Goal: Find contact information: Find contact information

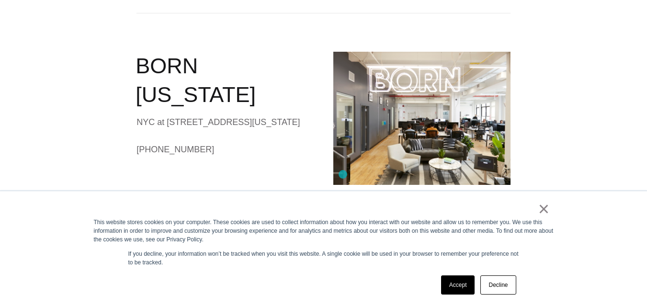
scroll to position [335, 0]
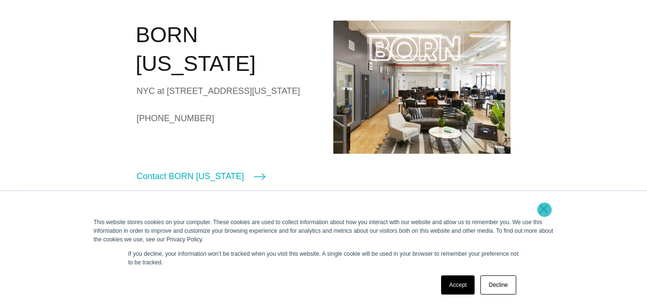
click at [545, 210] on link "×" at bounding box center [543, 209] width 11 height 9
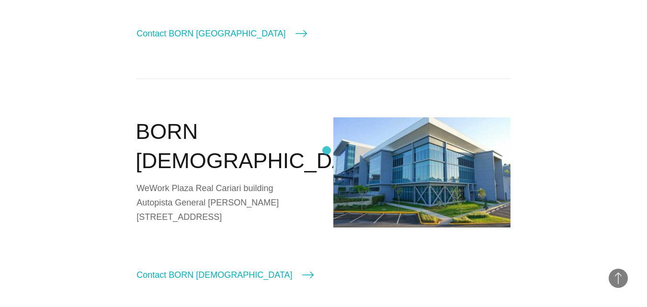
scroll to position [1197, 0]
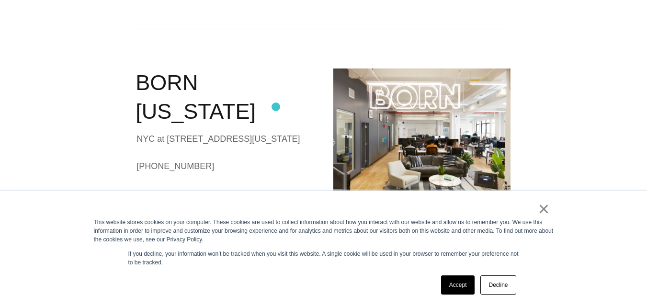
scroll to position [335, 0]
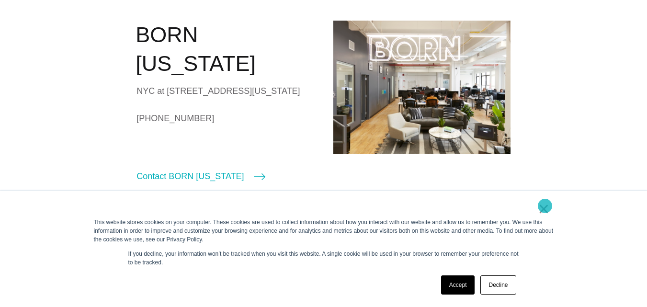
click at [545, 206] on link "×" at bounding box center [543, 209] width 11 height 9
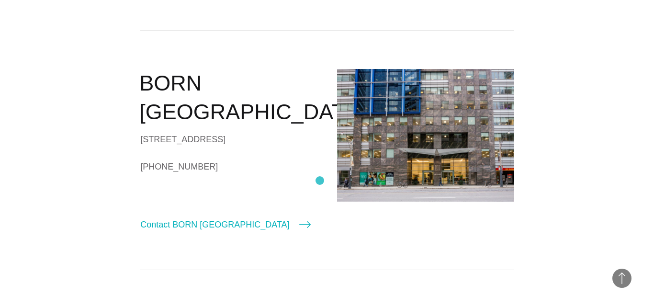
scroll to position [575, 0]
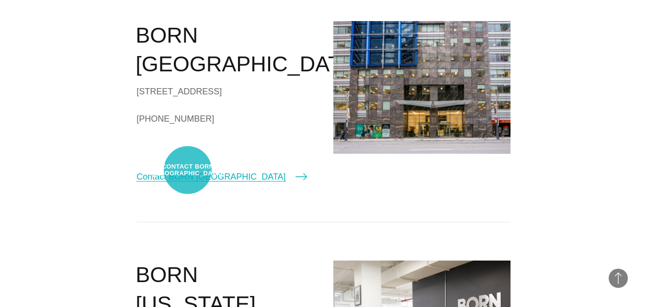
click at [188, 170] on link "Contact BORN [GEOGRAPHIC_DATA]" at bounding box center [222, 176] width 170 height 13
select select "*******"
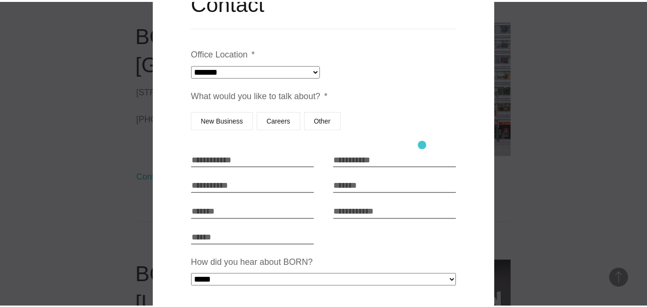
scroll to position [0, 0]
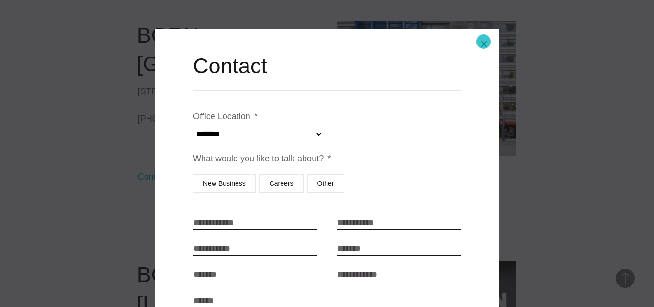
click at [484, 42] on button "Close modal" at bounding box center [484, 44] width 23 height 23
